Goal: Task Accomplishment & Management: Use online tool/utility

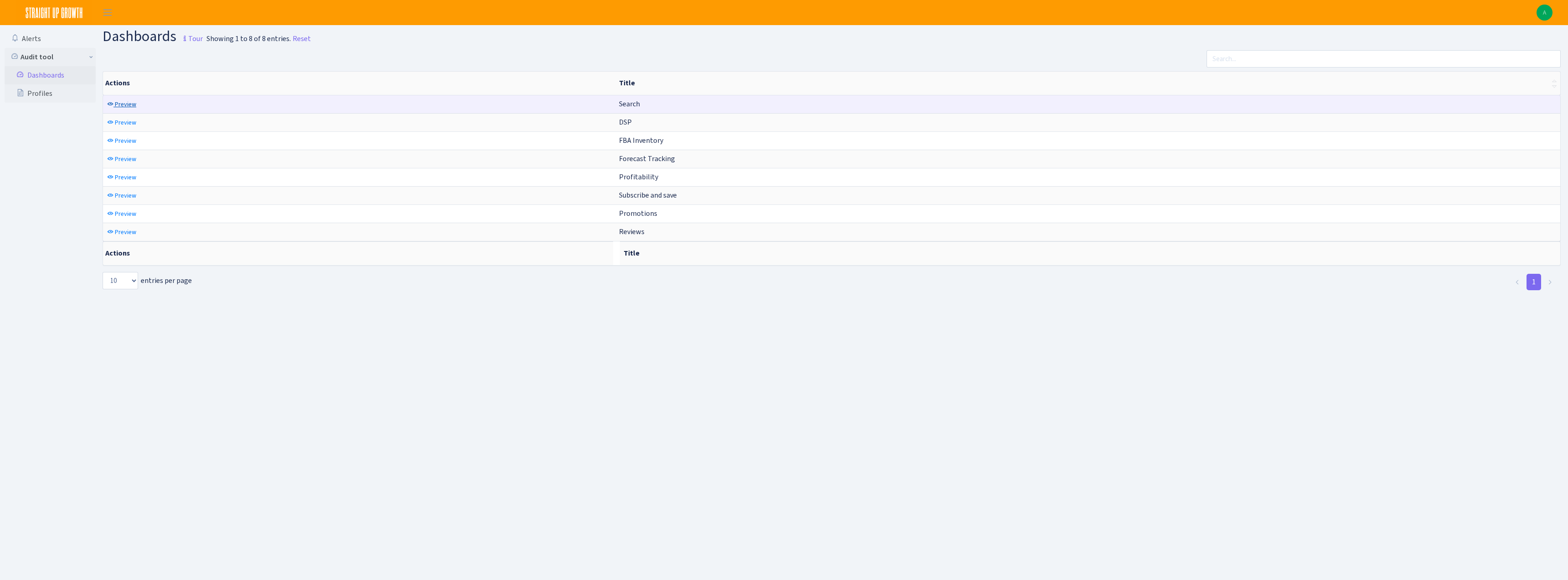
click at [113, 108] on link "Preview" at bounding box center [122, 104] width 34 height 14
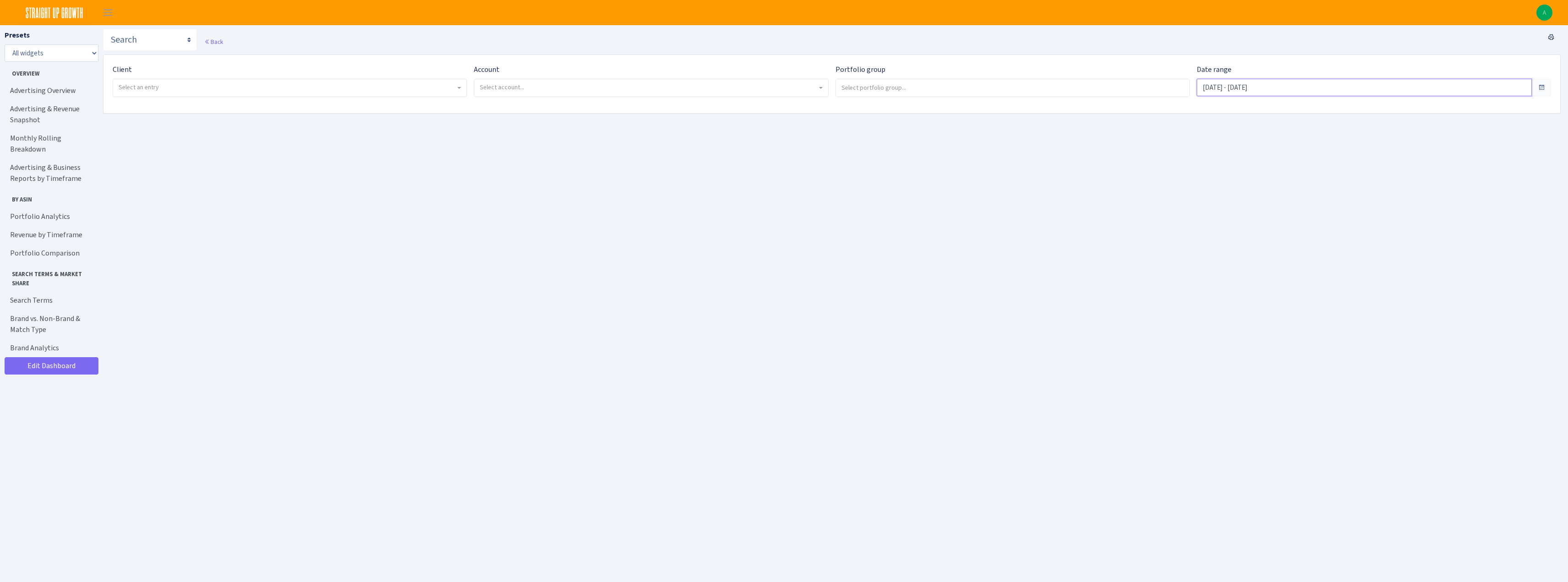
click at [1271, 92] on input "Jul 31, 2025 - Aug 29, 2025" at bounding box center [1365, 88] width 335 height 17
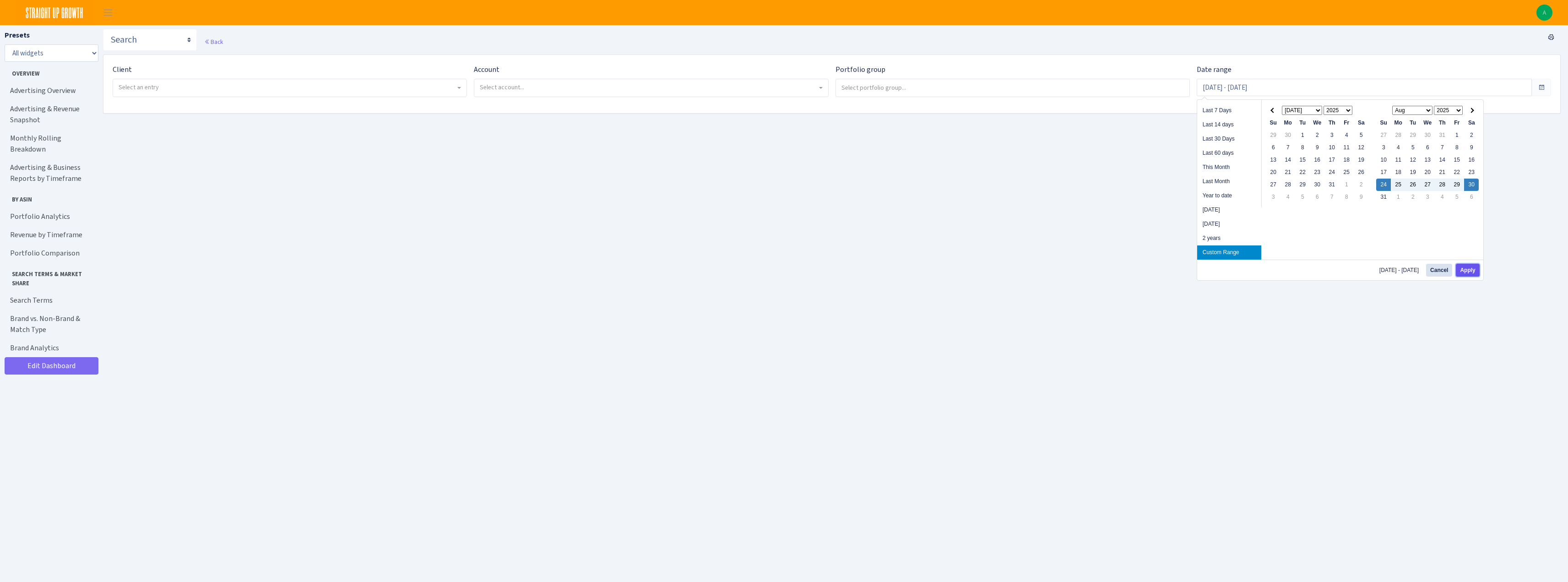
click at [1469, 267] on button "Apply" at bounding box center [1467, 270] width 24 height 13
type input "[DATE] - [DATE]"
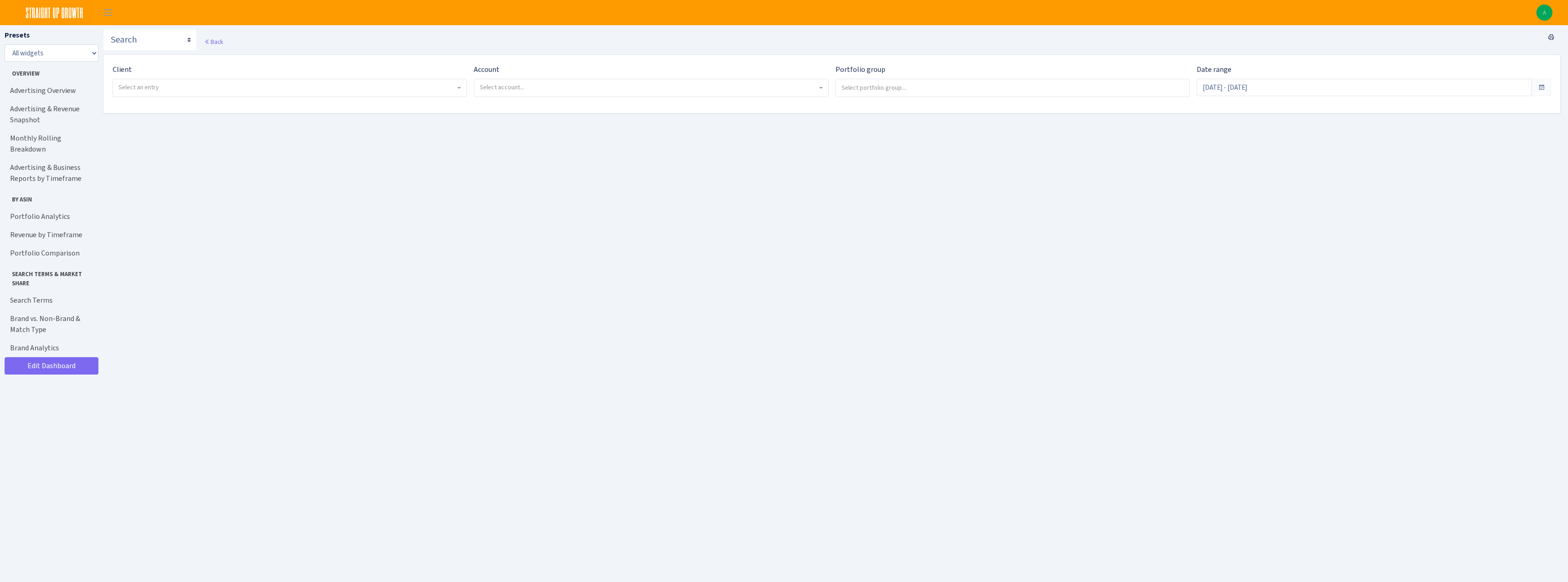
click at [121, 89] on span "Select an entry" at bounding box center [138, 87] width 40 height 8
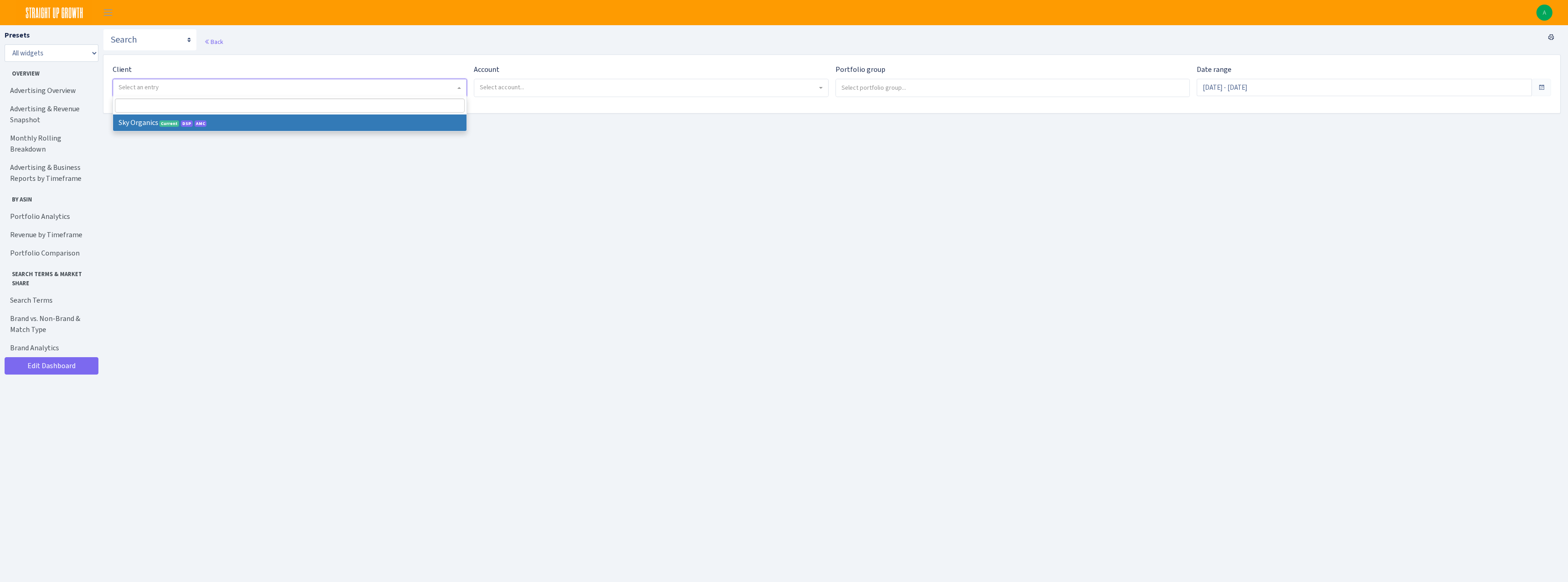
select select "328"
select select
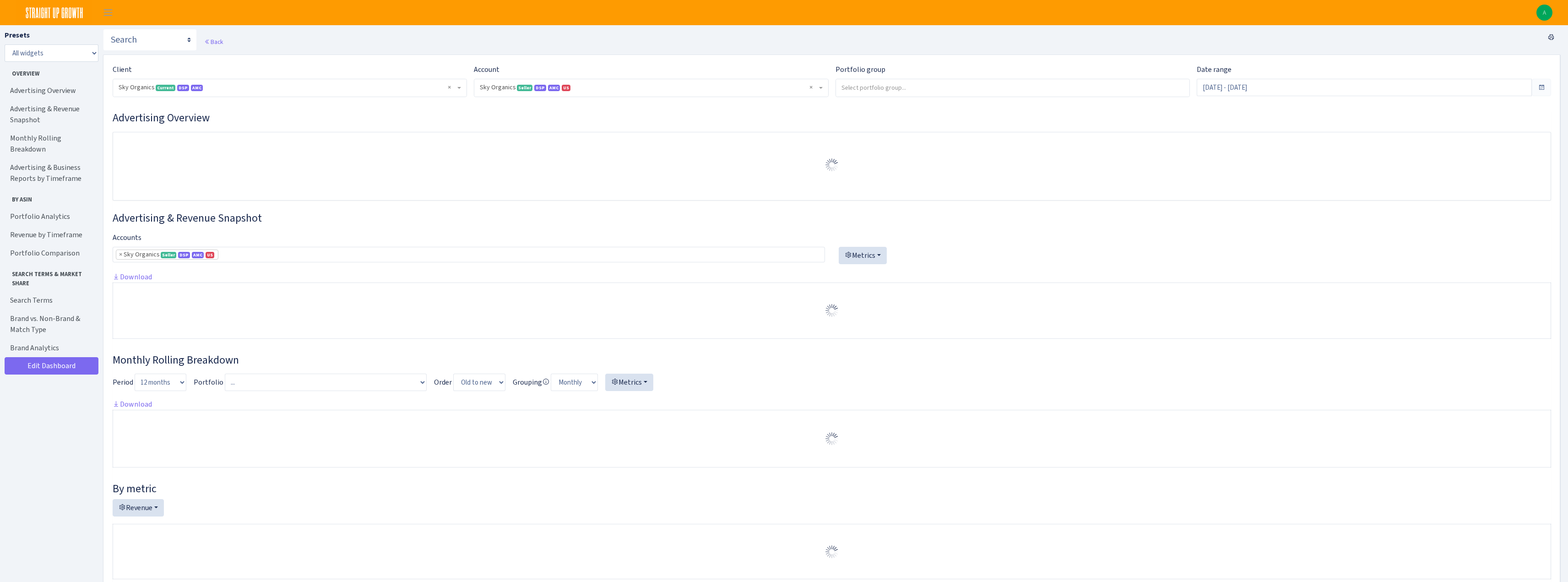
select select "3898146187075502"
click at [767, 17] on header "A My Account Logout" at bounding box center [784, 12] width 1568 height 25
click at [1317, 92] on input "[DATE] - [DATE]" at bounding box center [1365, 88] width 335 height 17
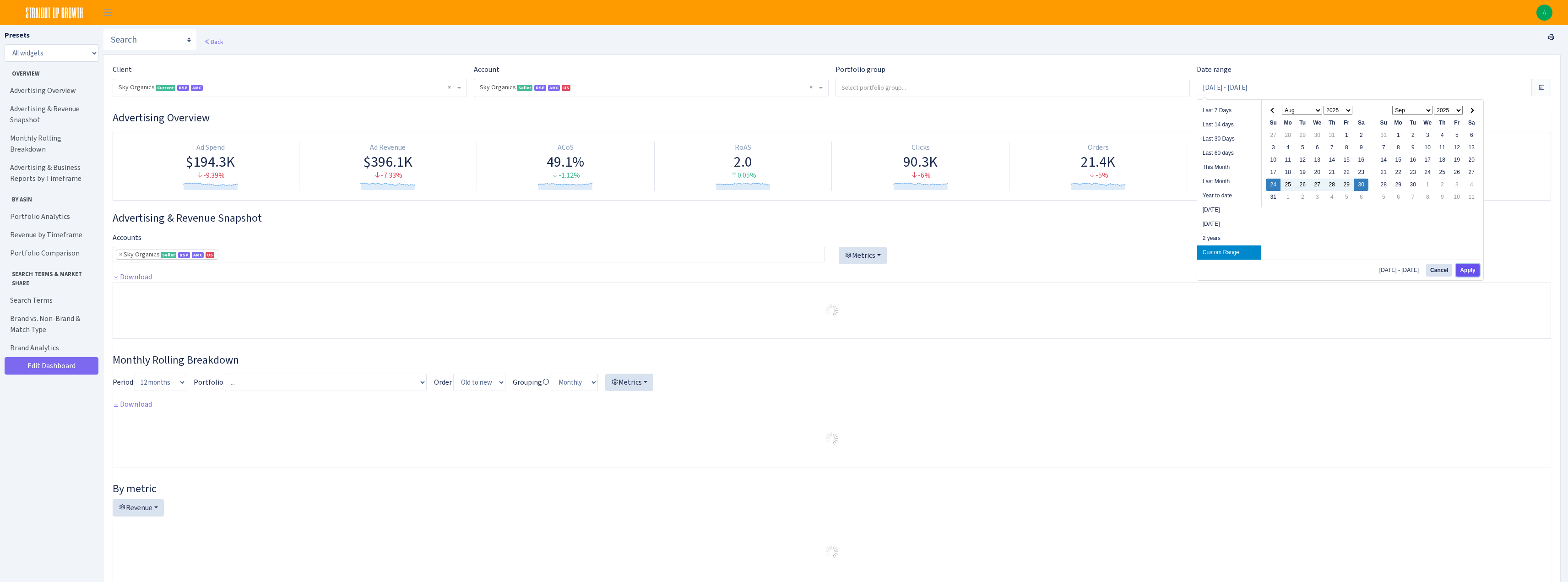
click at [1463, 269] on button "Apply" at bounding box center [1467, 270] width 24 height 13
type input "[DATE] - [DATE]"
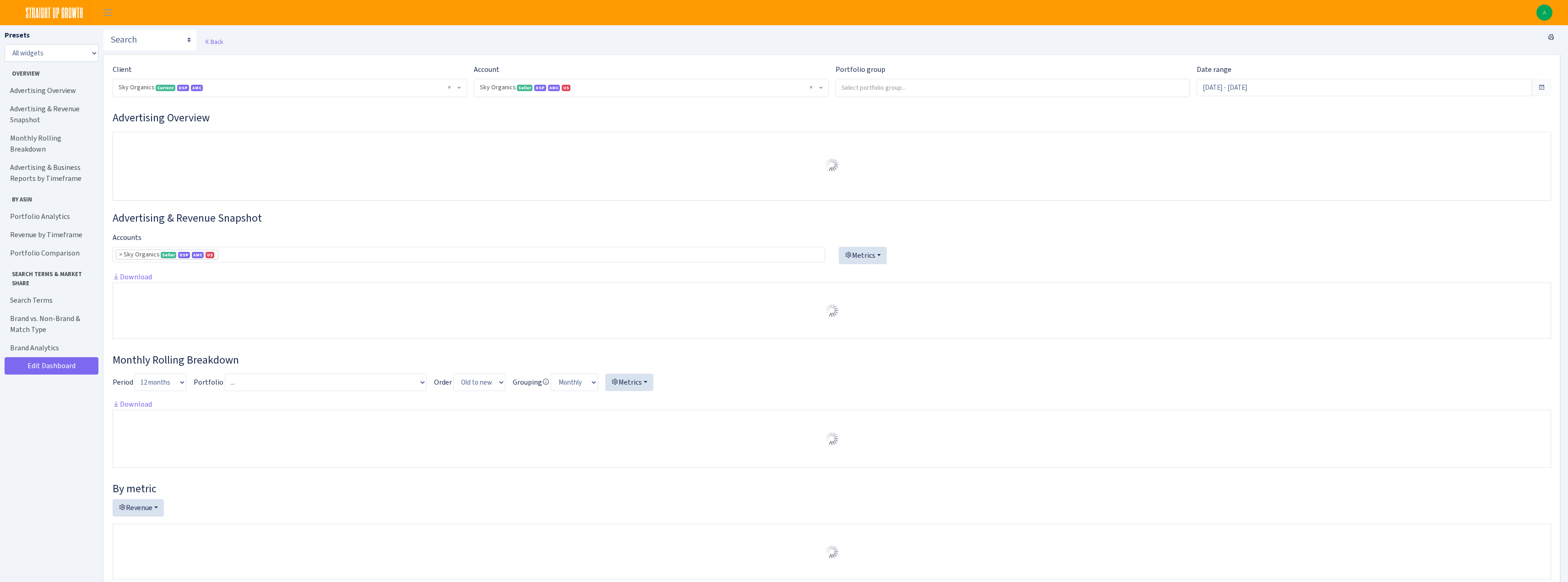
select select "[CREDIT_CARD_NUMBER]"
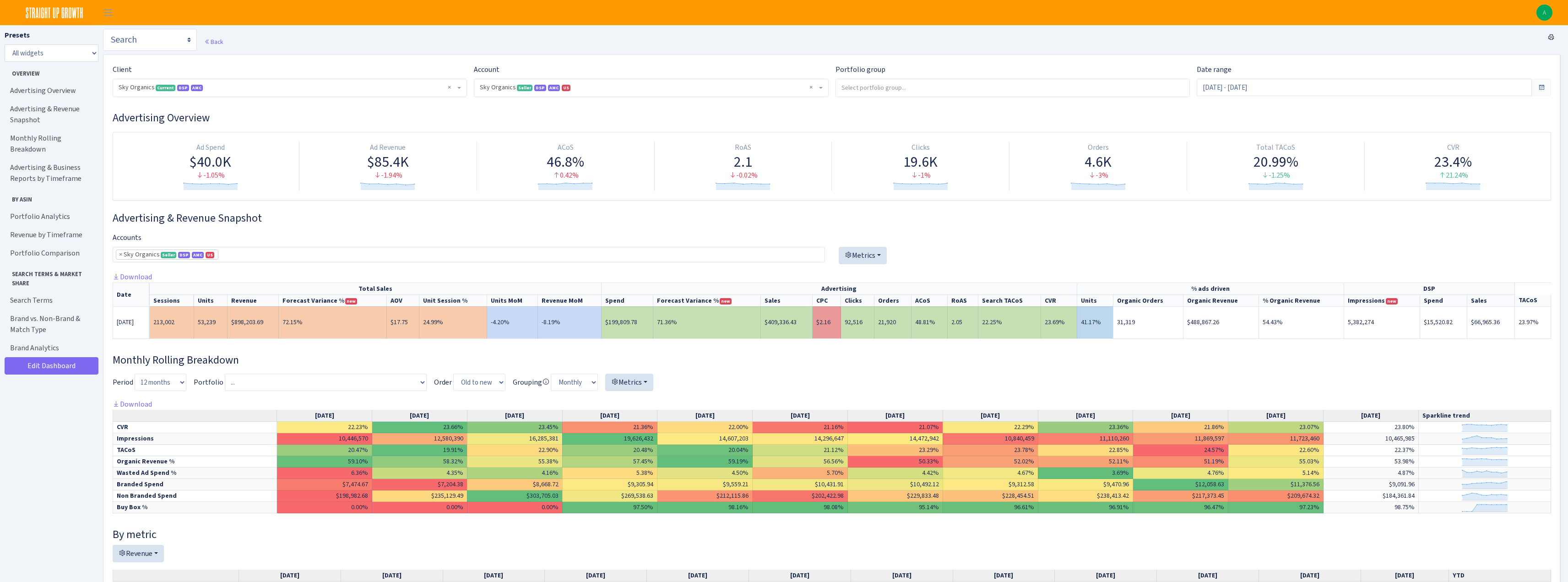
click at [150, 41] on select "Search DSP FBA Inventory Forecast Tracking Profitability Subscribe and save Pro…" at bounding box center [150, 40] width 94 height 22
select select "https://straightupgrowth.com/admin/dashboard/19/show"
click at [103, 29] on select "Search DSP FBA Inventory Forecast Tracking Profitability Subscribe and save Pro…" at bounding box center [150, 40] width 94 height 22
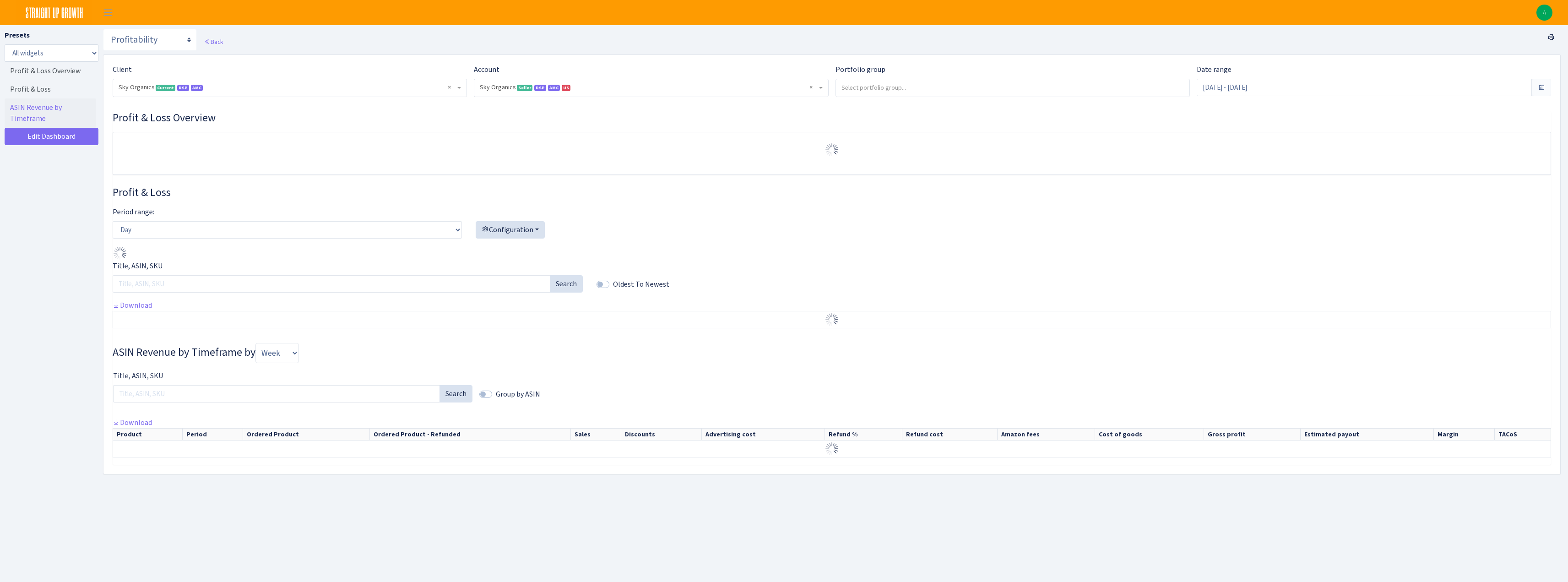
select select "[CREDIT_CARD_NUMBER]"
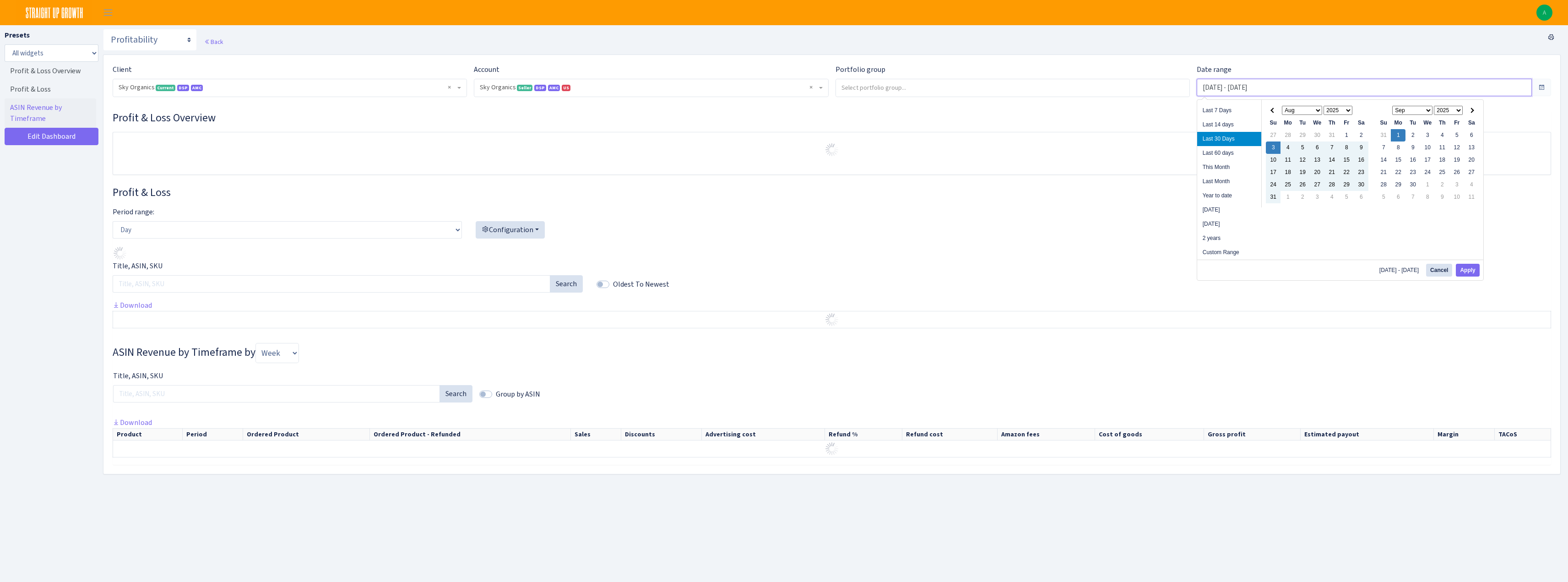
click at [1282, 88] on input "Aug 3, 2025 - Sep 1, 2025" at bounding box center [1365, 88] width 335 height 17
click at [1471, 267] on button "Apply" at bounding box center [1467, 270] width 24 height 13
type input "Aug 24, 2025 - Aug 30, 2025"
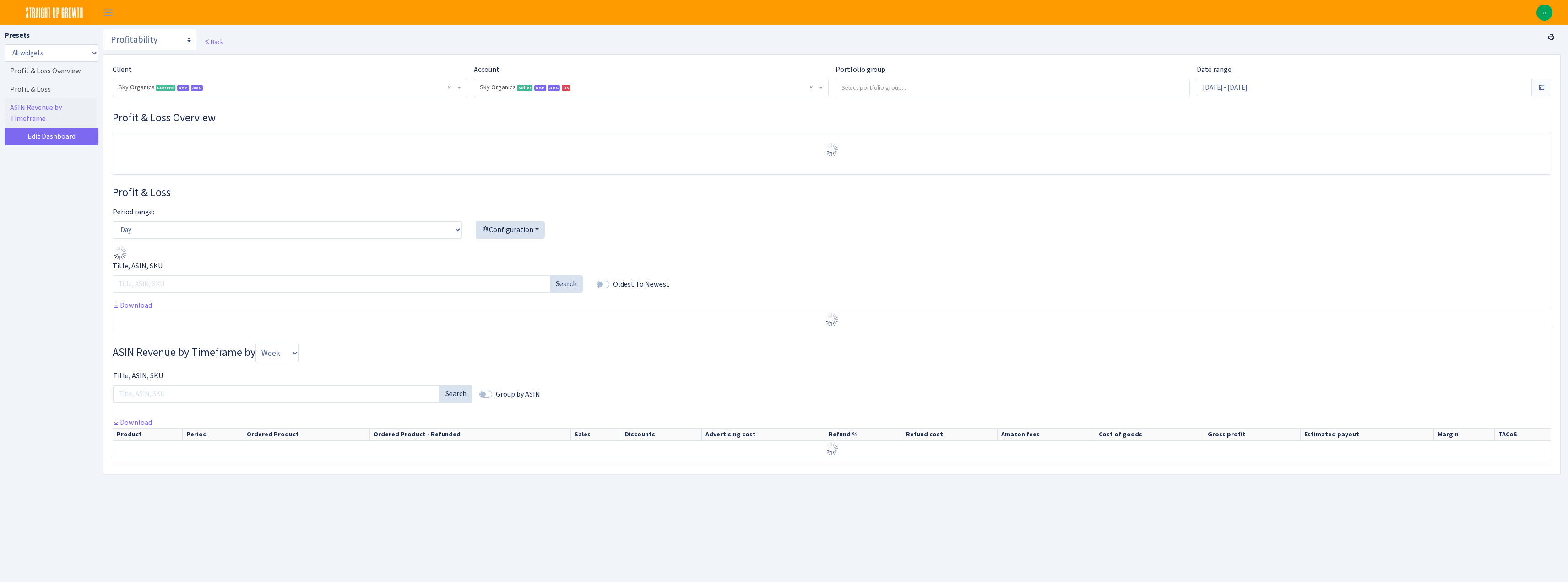
select select "[CREDIT_CARD_NUMBER]"
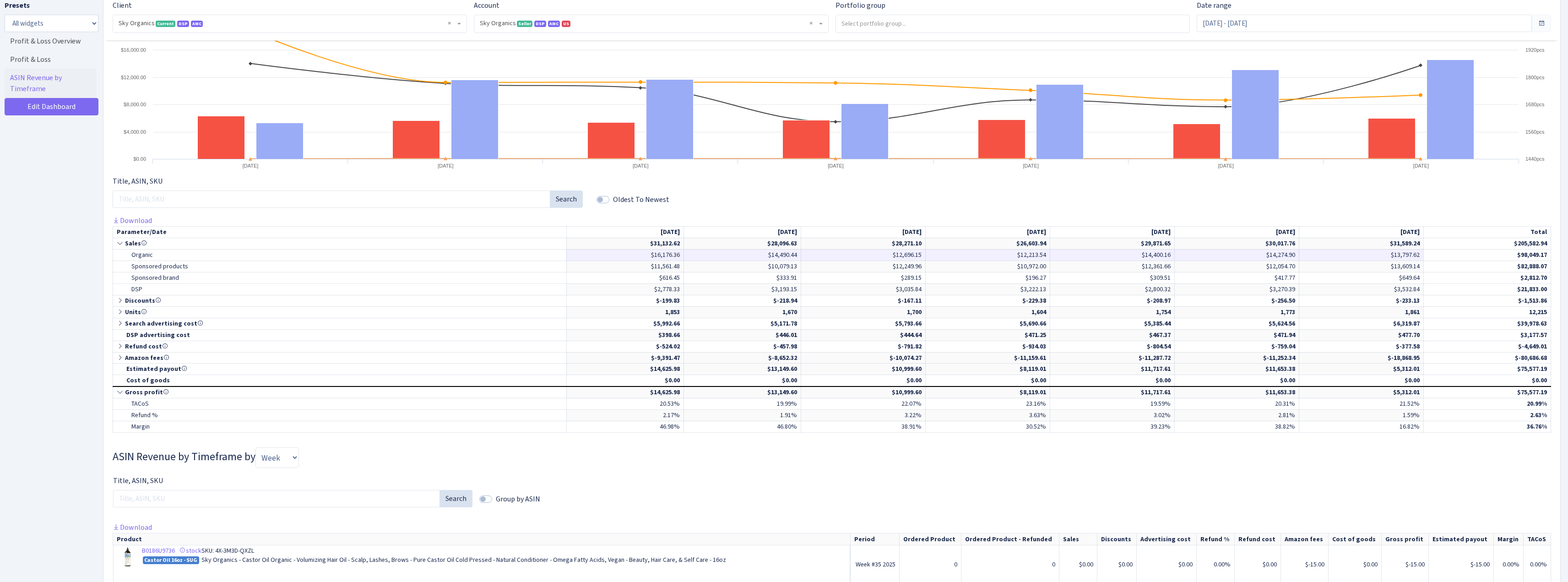
scroll to position [320, 0]
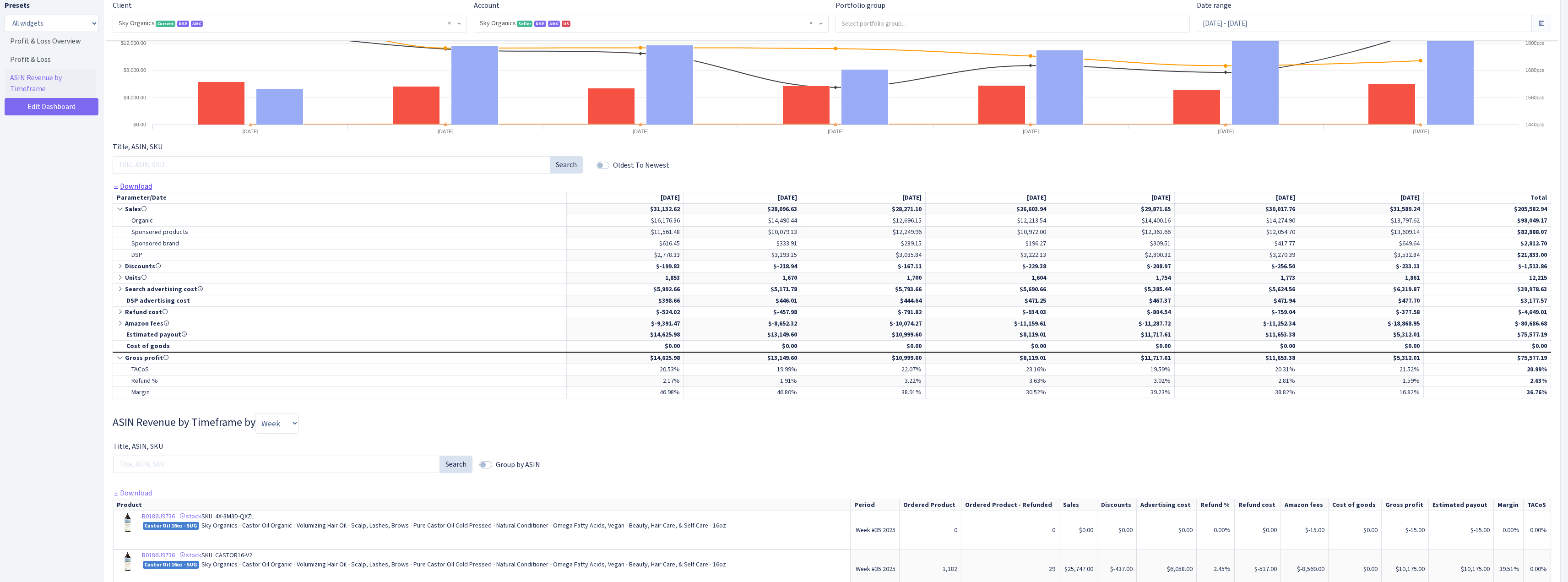
click at [140, 187] on link "Download" at bounding box center [133, 186] width 40 height 9
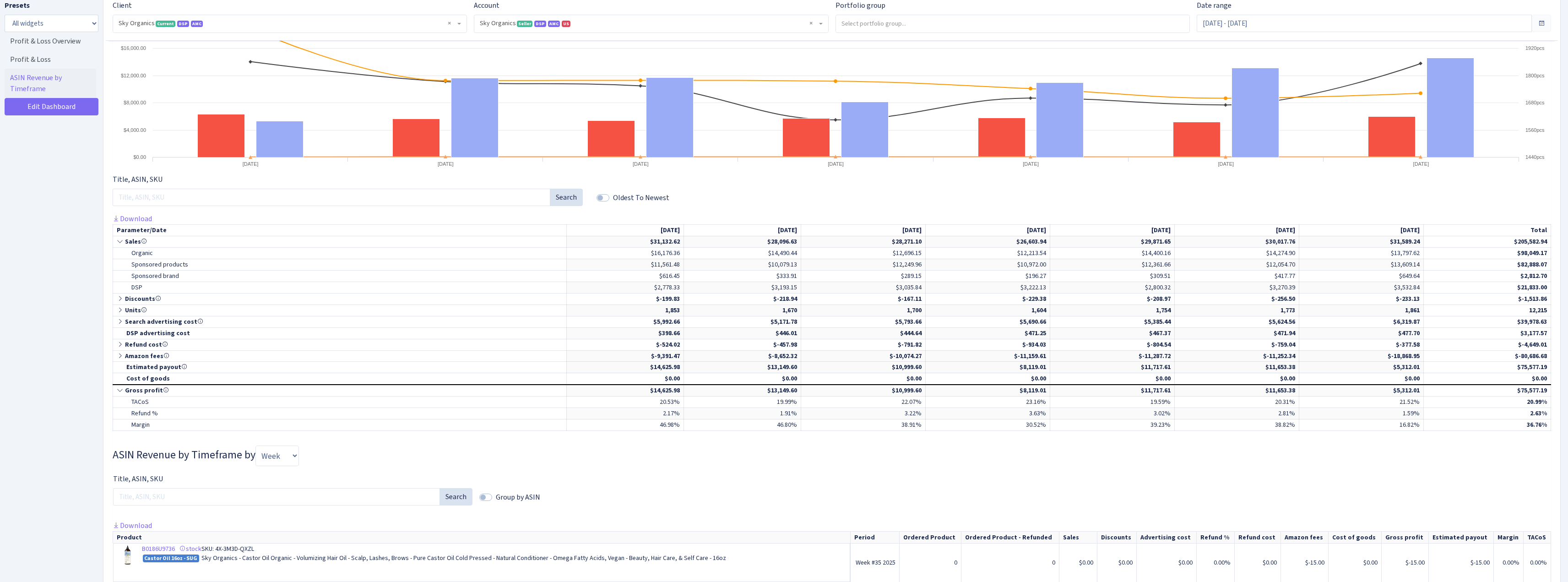
scroll to position [183, 0]
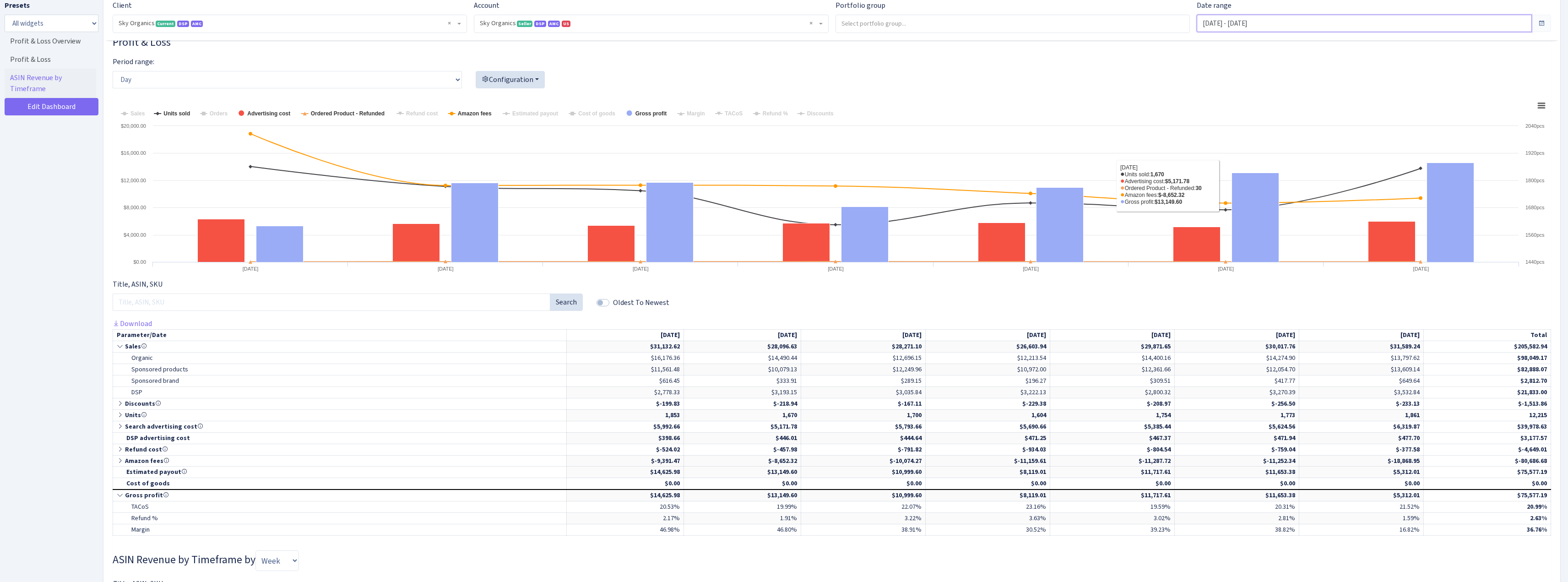
click at [1237, 23] on input "Aug 24, 2025 - Aug 30, 2025" at bounding box center [1365, 24] width 335 height 17
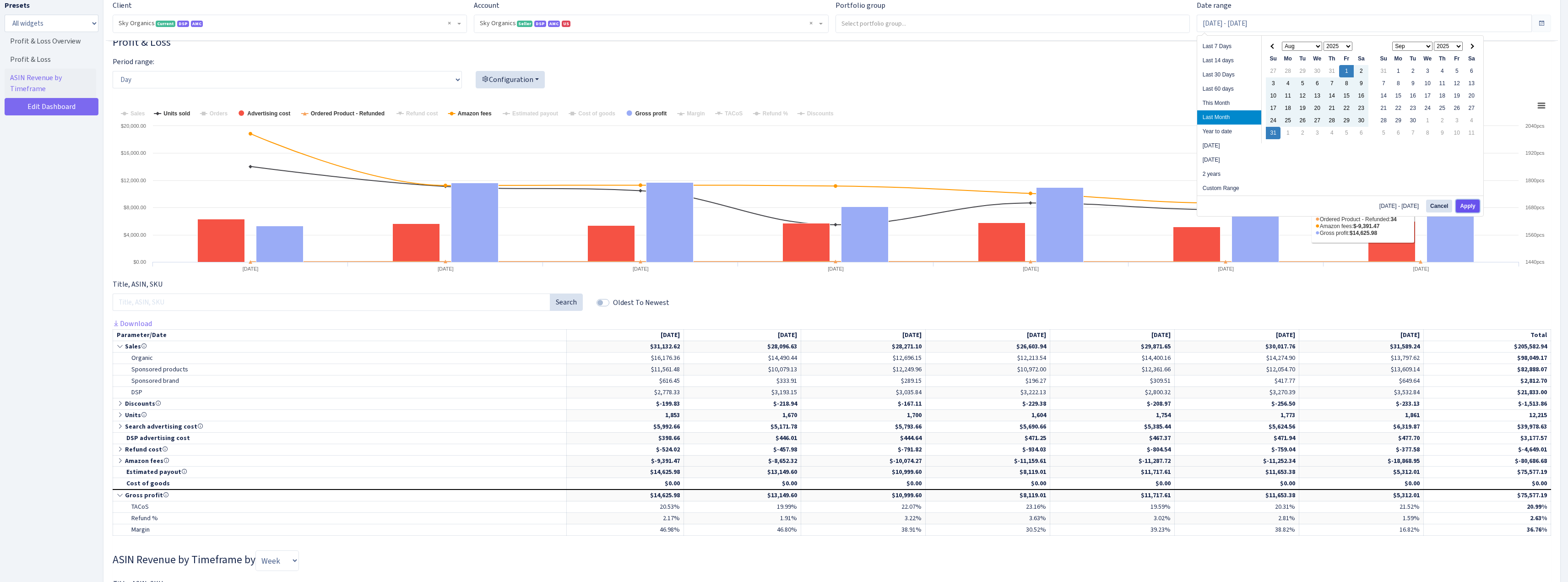
click at [1462, 205] on button "Apply" at bounding box center [1467, 206] width 24 height 13
type input "[DATE] - [DATE]"
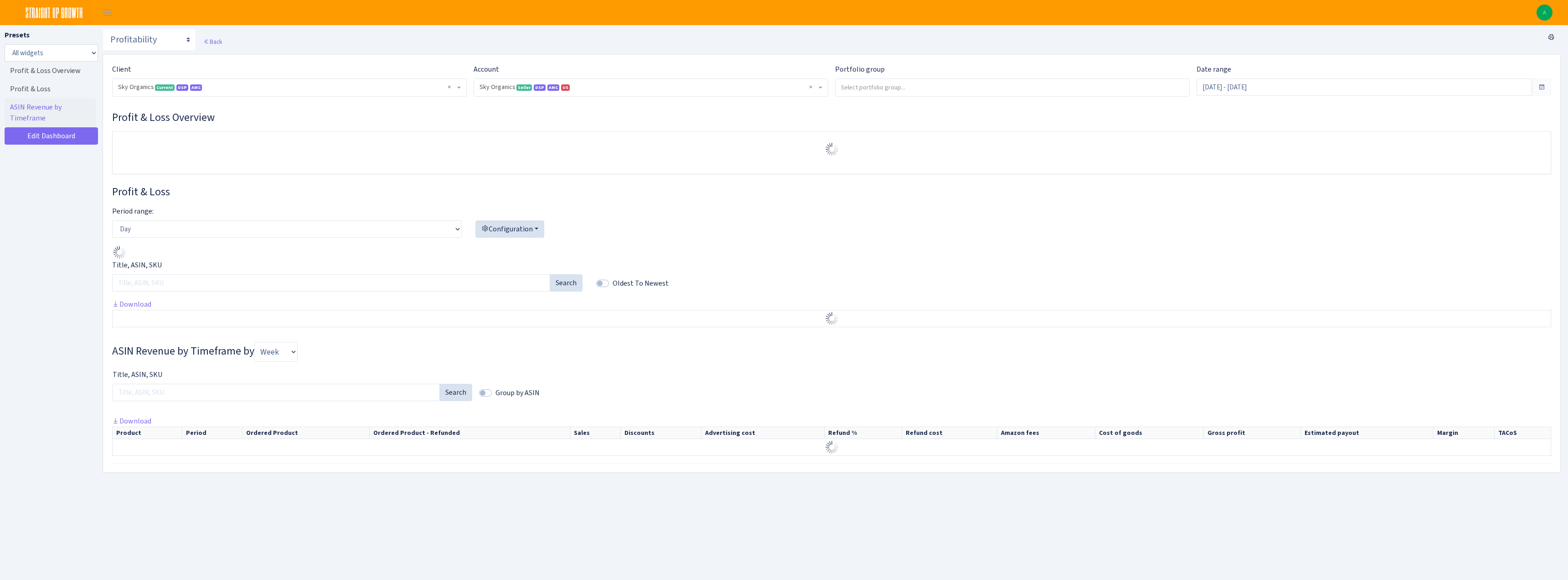
select select "[CREDIT_CARD_NUMBER]"
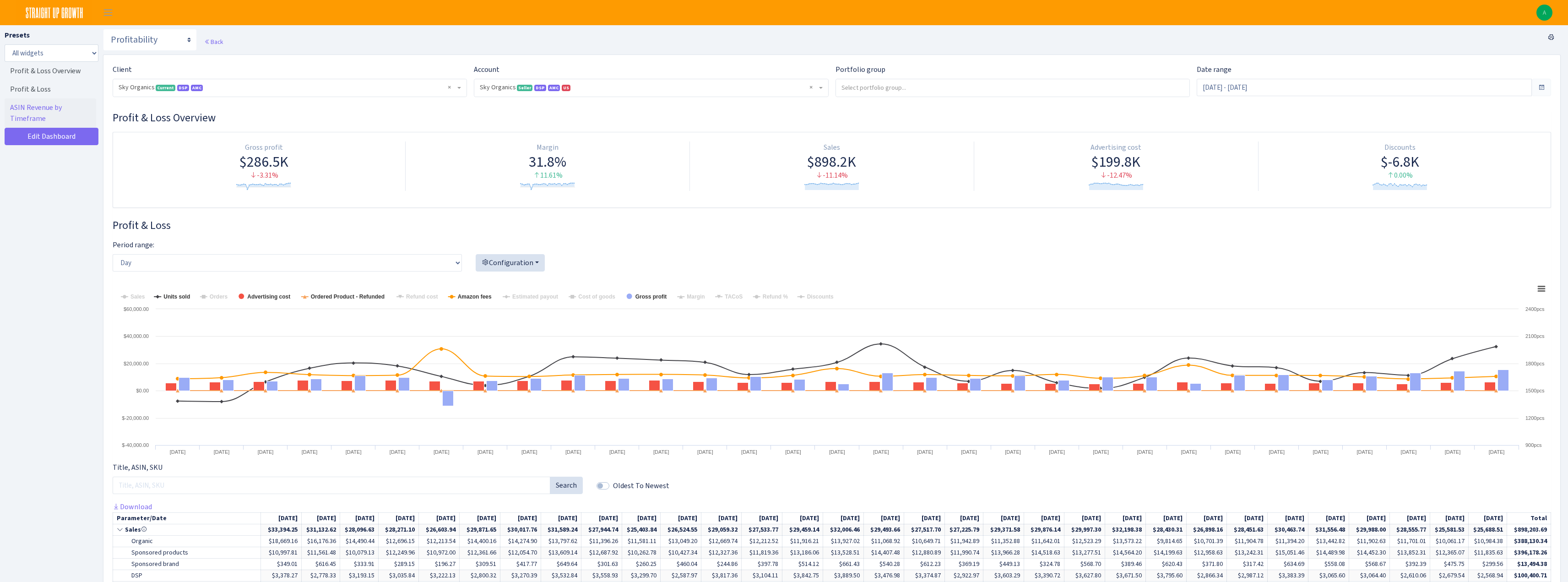
click at [655, 122] on h3 "Profit & Loss Overview" at bounding box center [832, 118] width 1438 height 13
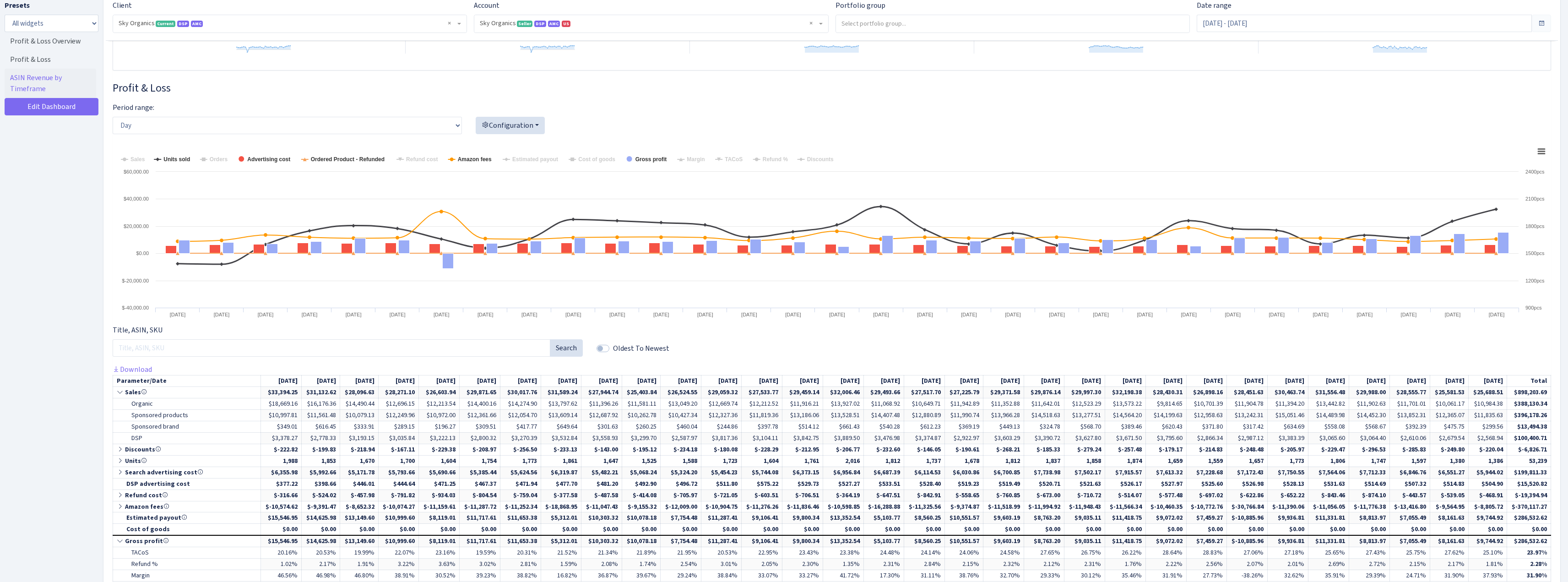
scroll to position [183, 0]
